Goal: Task Accomplishment & Management: Manage account settings

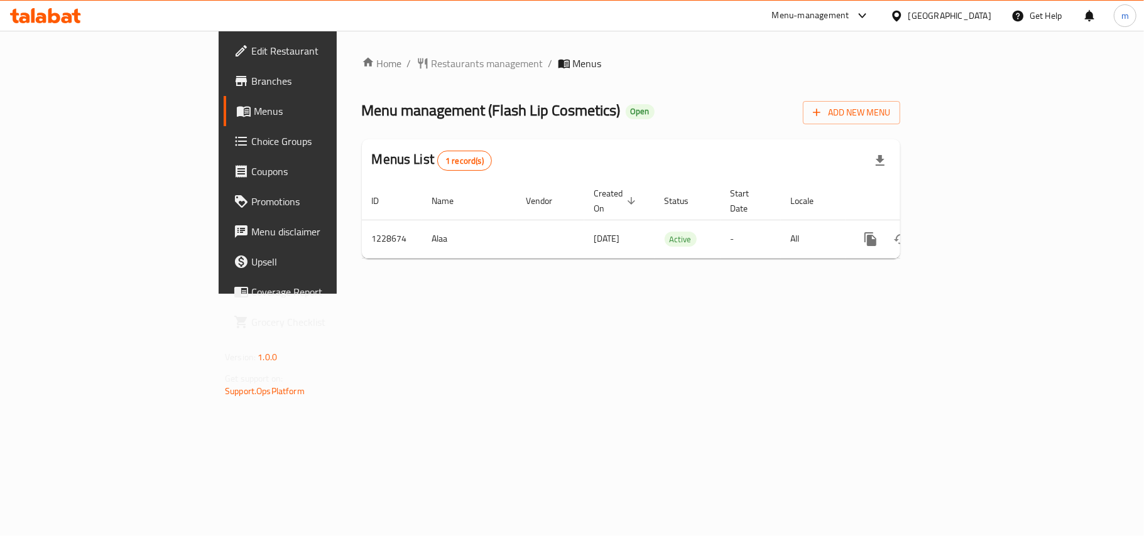
click at [51, 10] on icon at bounding box center [54, 15] width 12 height 15
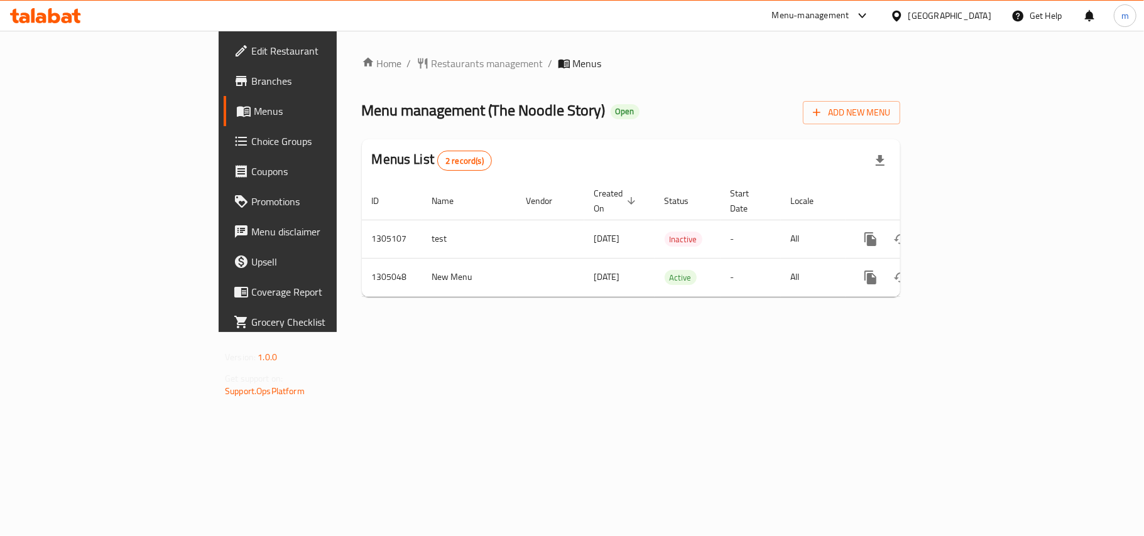
click at [251, 139] on span "Choice Groups" at bounding box center [325, 141] width 148 height 15
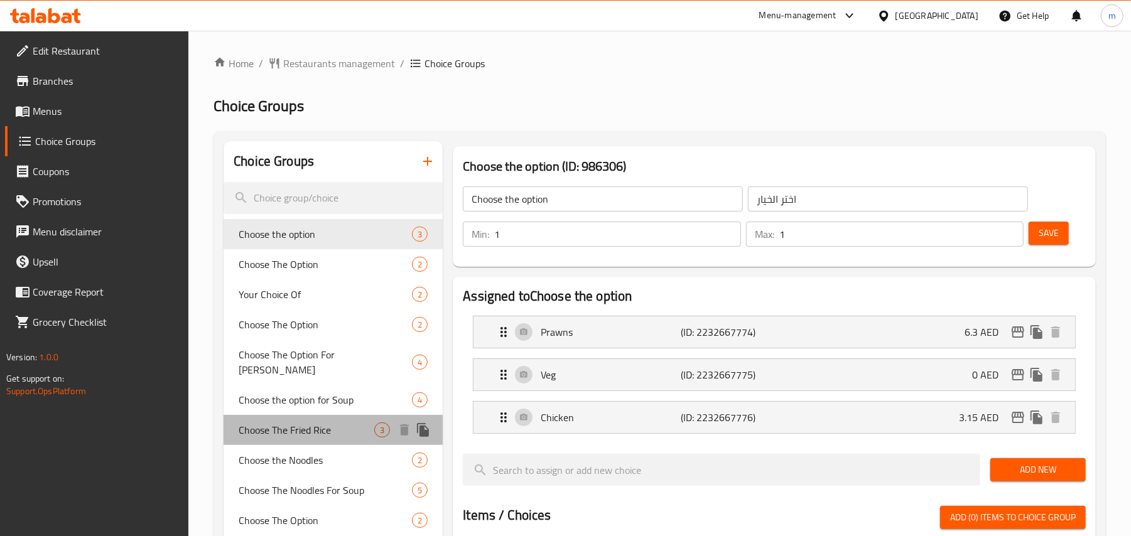
click at [313, 423] on span "Choose The Fried Rice" at bounding box center [307, 430] width 136 height 15
type input "Choose The Fried Rice"
type input "اختر أرز مقلي"
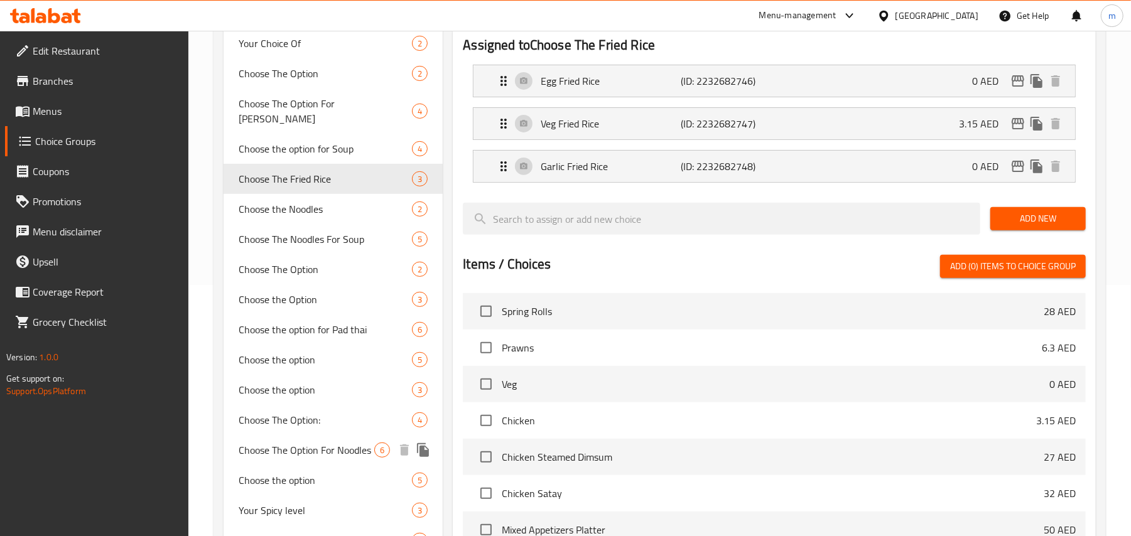
scroll to position [335, 0]
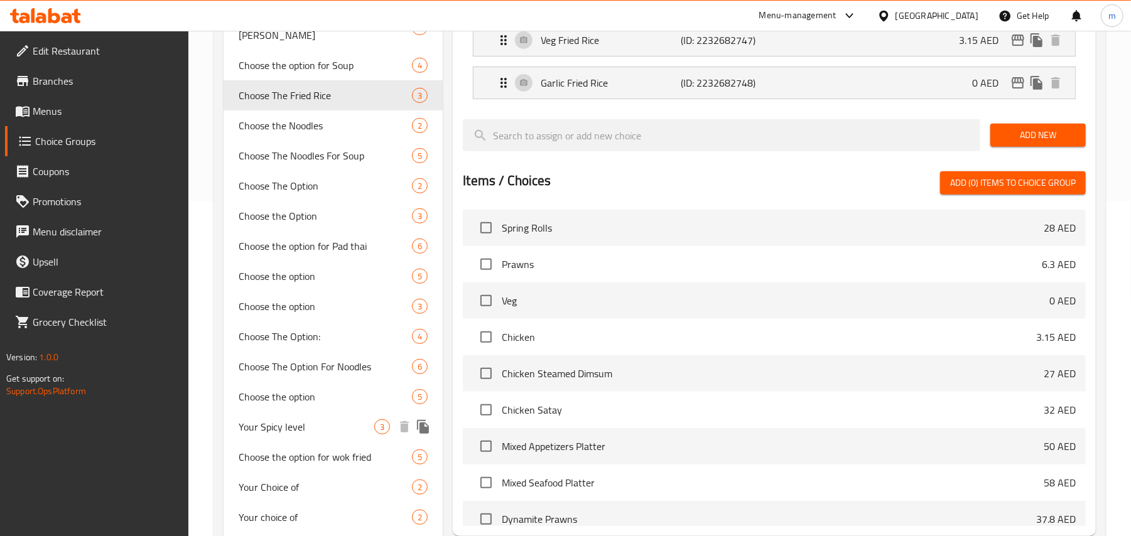
click at [330, 420] on span "Your Spicy level" at bounding box center [307, 427] width 136 height 15
type input "Your Spicy level"
type input "مستوى حار الخاص بك"
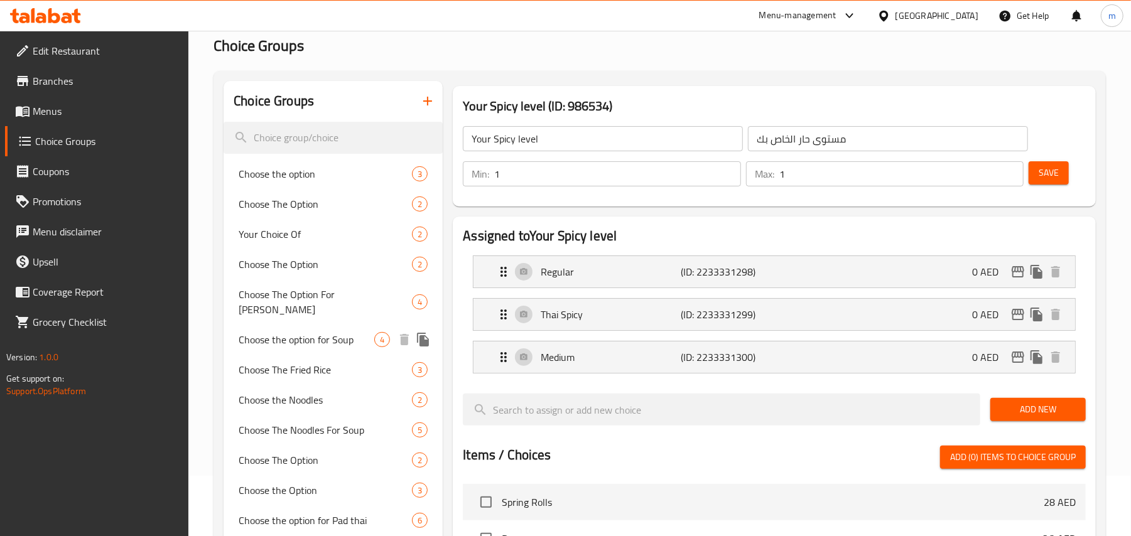
scroll to position [0, 0]
